Goal: Information Seeking & Learning: Find specific fact

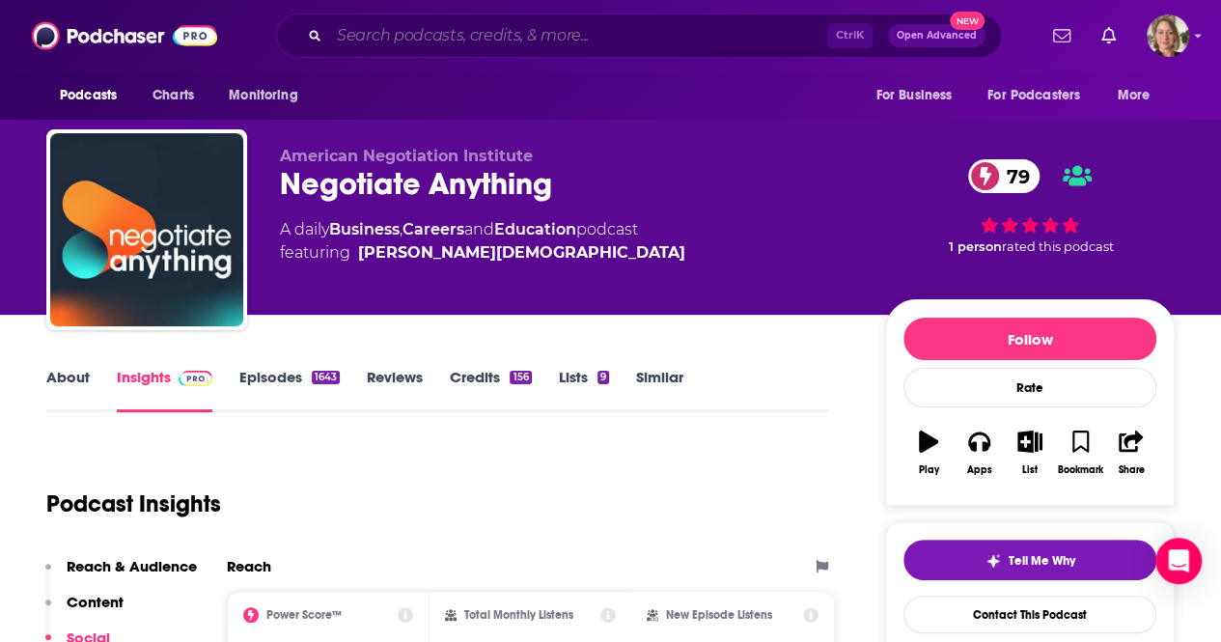
click at [338, 28] on input "Search podcasts, credits, & more..." at bounding box center [578, 35] width 498 height 31
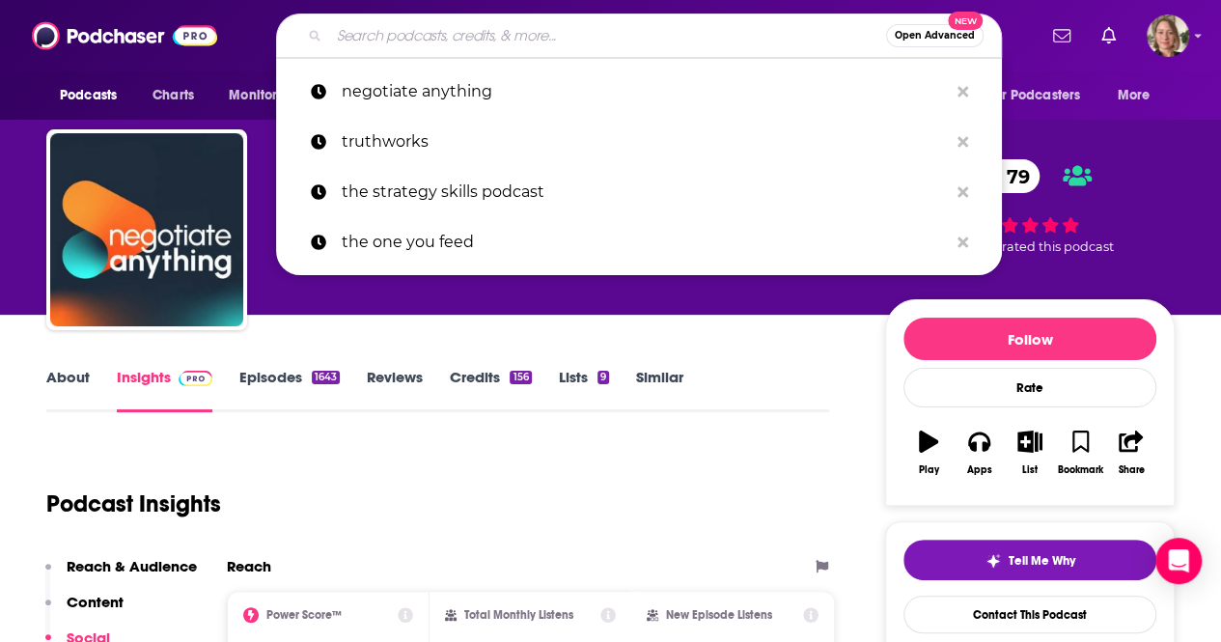
paste input "Everything Happens with [PERSON_NAME] producer"
type input "Everything Happens with [PERSON_NAME] producer"
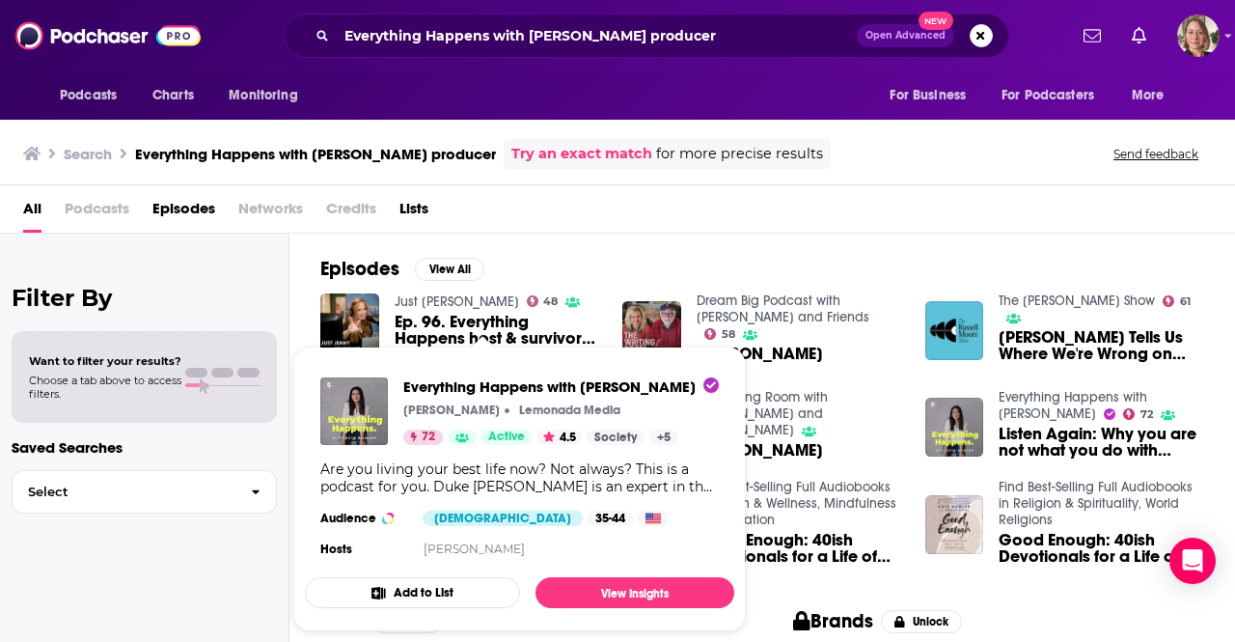
click at [525, 397] on div "Everything Happens with [PERSON_NAME] [PERSON_NAME] Lemonada Media 72 Active 4.…" at bounding box center [561, 411] width 316 height 68
click at [481, 384] on span "Everything Happens with [PERSON_NAME]" at bounding box center [561, 386] width 316 height 18
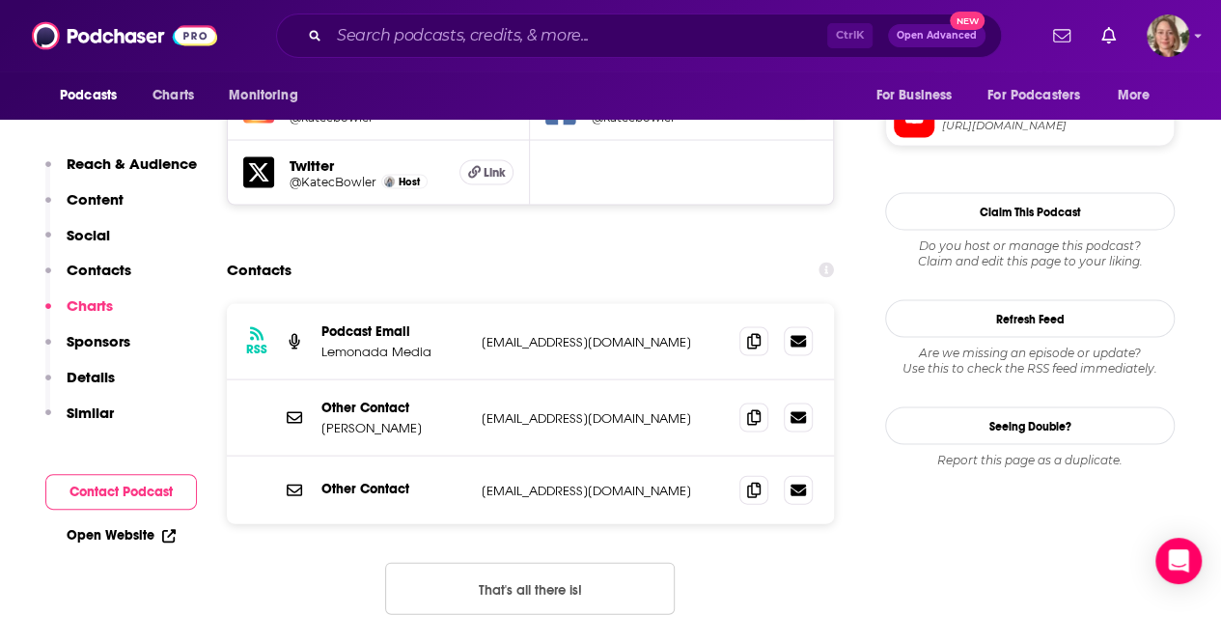
scroll to position [1737, 0]
